Goal: Task Accomplishment & Management: Manage account settings

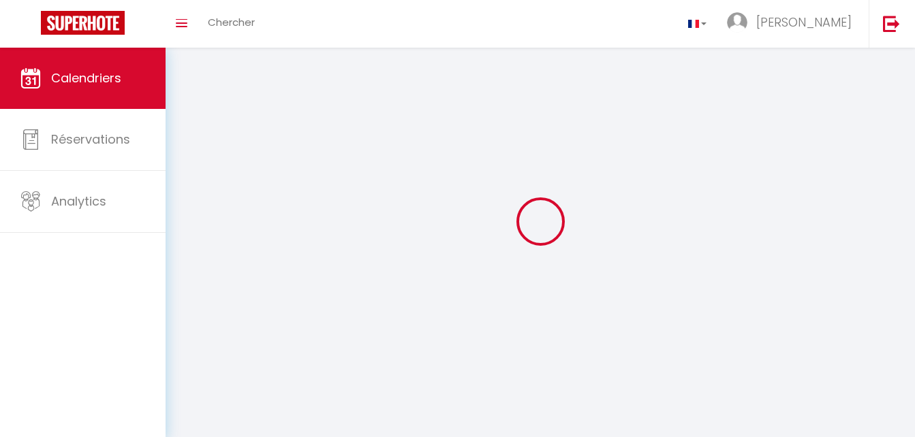
select select
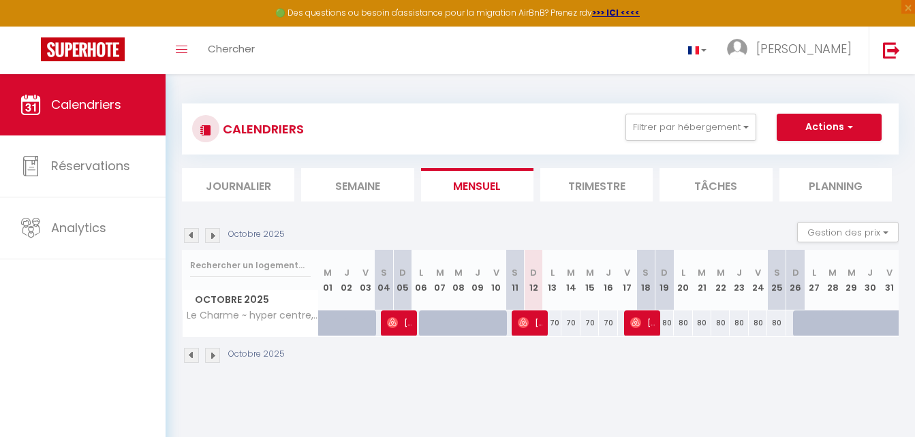
select select
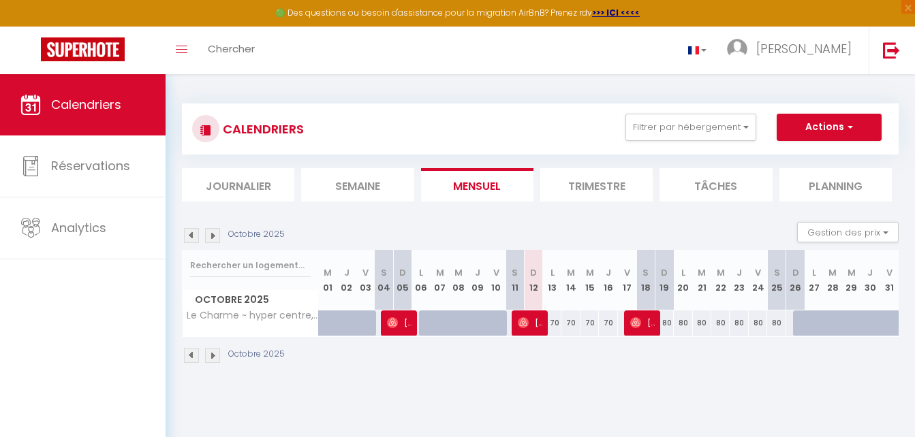
select select
click at [530, 317] on span "Morgane Bouquaheux" at bounding box center [530, 323] width 25 height 26
select select "OK"
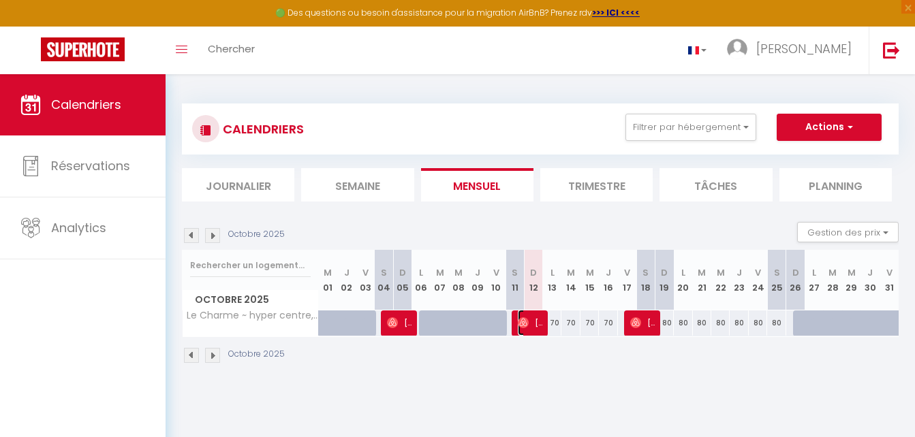
select select "0"
select select "1"
select select
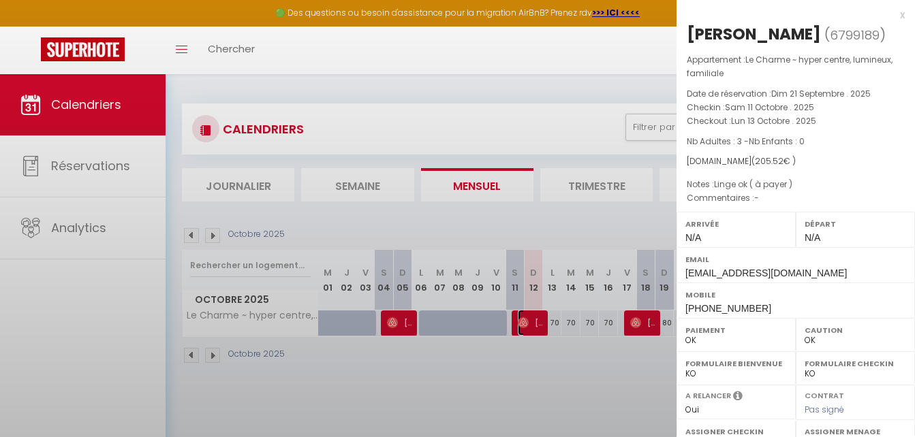
select select "37577"
